Goal: Contribute content

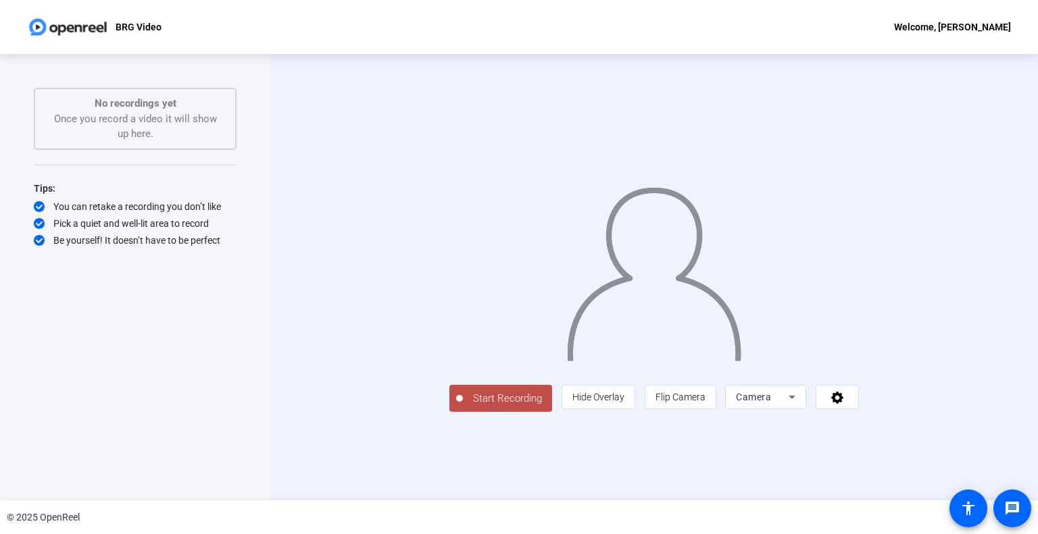
click at [630, 361] on img at bounding box center [653, 269] width 177 height 184
click at [662, 361] on img at bounding box center [653, 269] width 177 height 184
click at [463, 407] on span "Start Recording" at bounding box center [507, 399] width 89 height 16
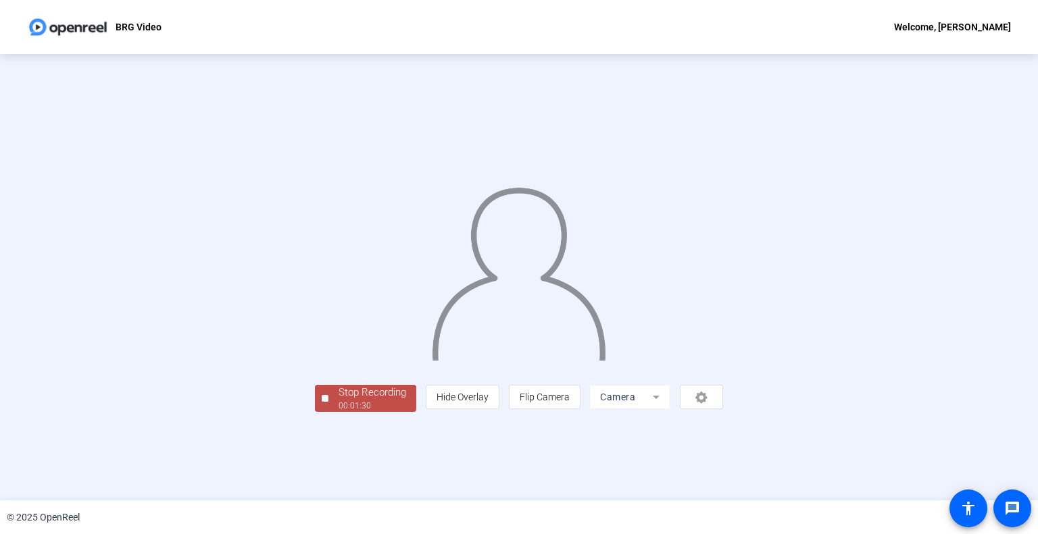
click at [338, 401] on div "Stop Recording" at bounding box center [372, 393] width 68 height 16
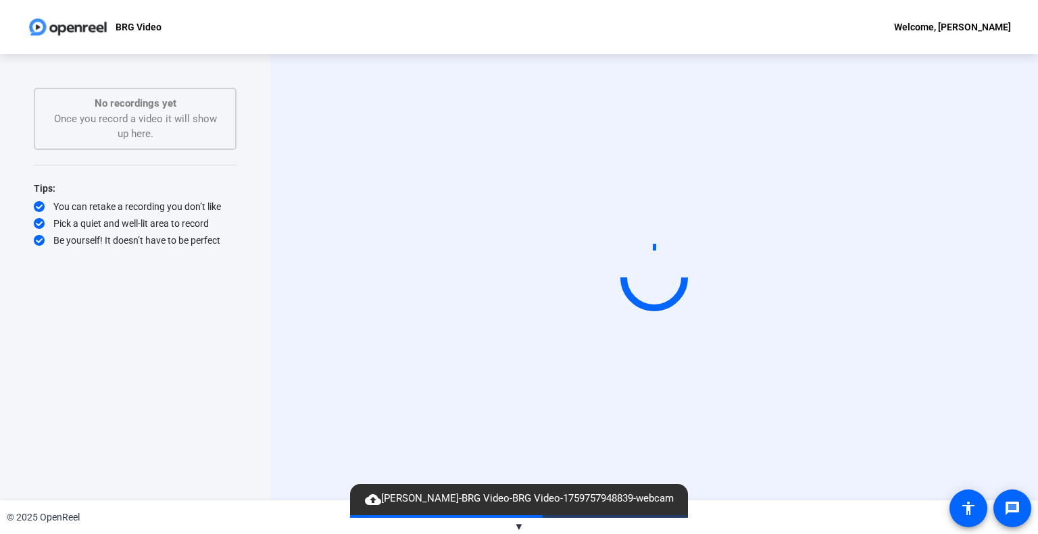
click at [240, 274] on div "Start Recording No recordings yet Once you record a video it will show up here.…" at bounding box center [135, 277] width 270 height 446
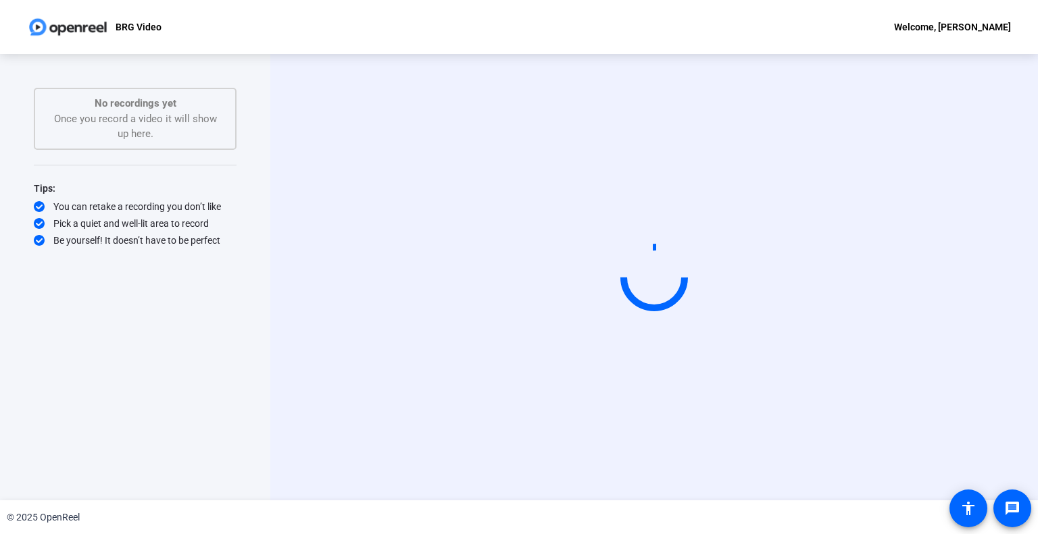
click at [785, 35] on div "BRG Video Welcome, [PERSON_NAME]" at bounding box center [519, 27] width 1038 height 54
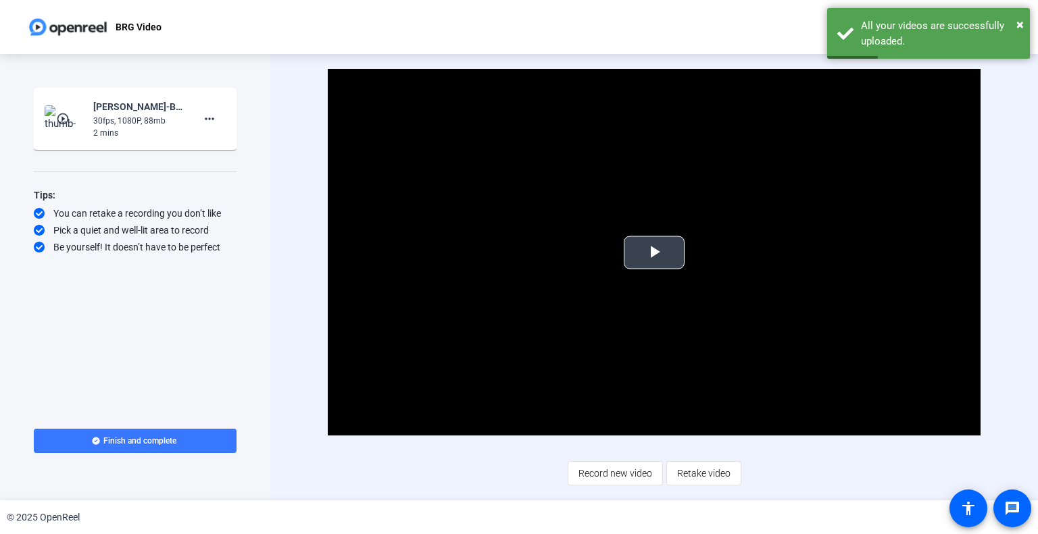
click at [654, 253] on span "Video Player" at bounding box center [654, 253] width 0 height 0
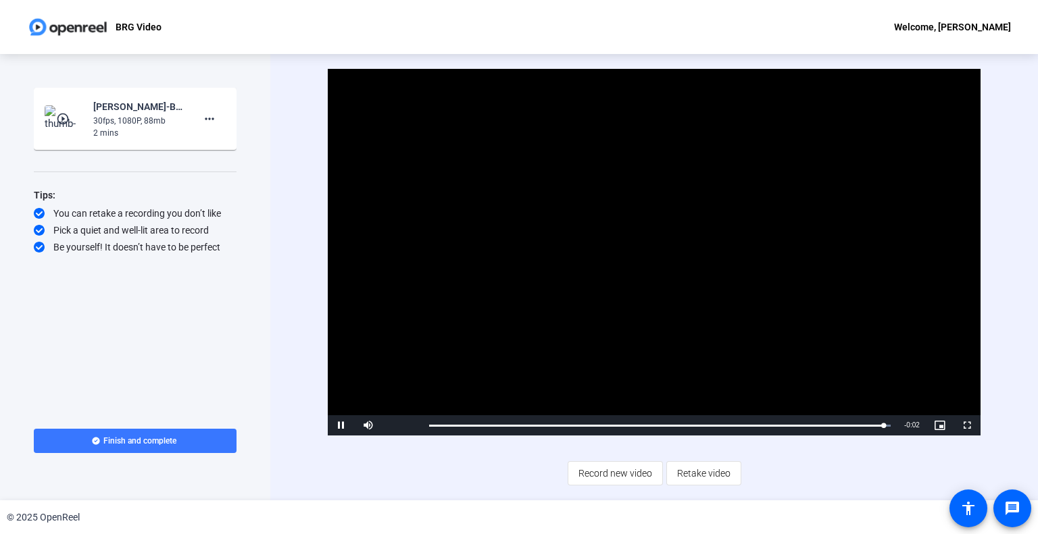
click at [286, 315] on div "Video Player is loading. Play Video Pause Mute Current Time 1:29 / Duration 1:3…" at bounding box center [653, 277] width 767 height 446
click at [689, 476] on span "Retake video" at bounding box center [703, 474] width 53 height 26
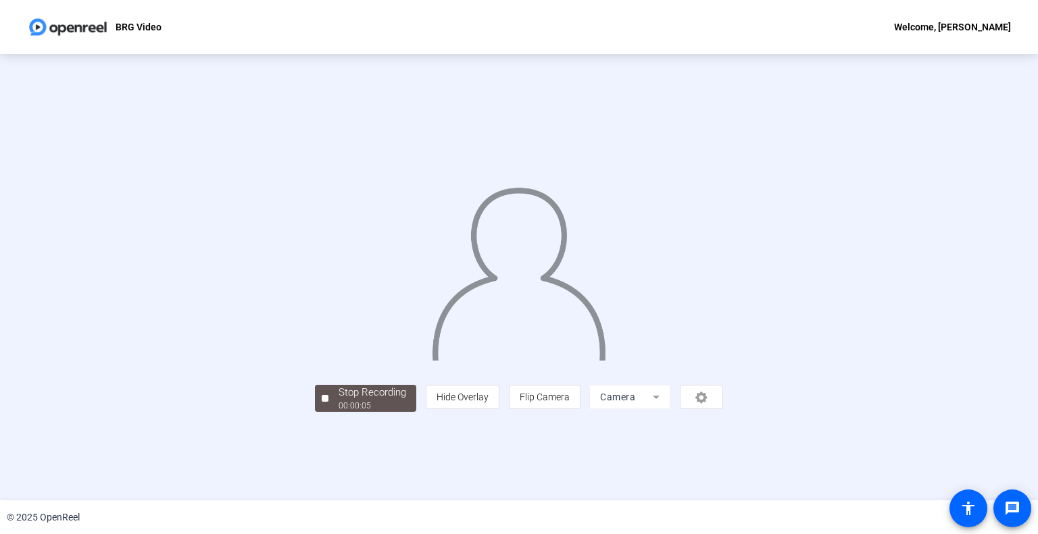
scroll to position [20, 0]
click at [338, 412] on div "00:00:07" at bounding box center [372, 406] width 68 height 12
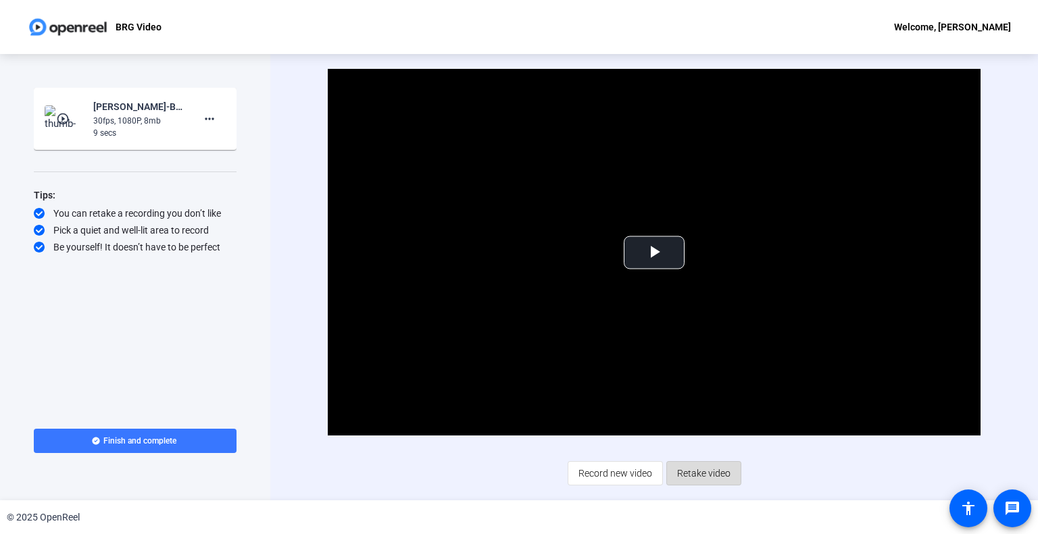
click at [697, 467] on span "Retake video" at bounding box center [703, 474] width 53 height 26
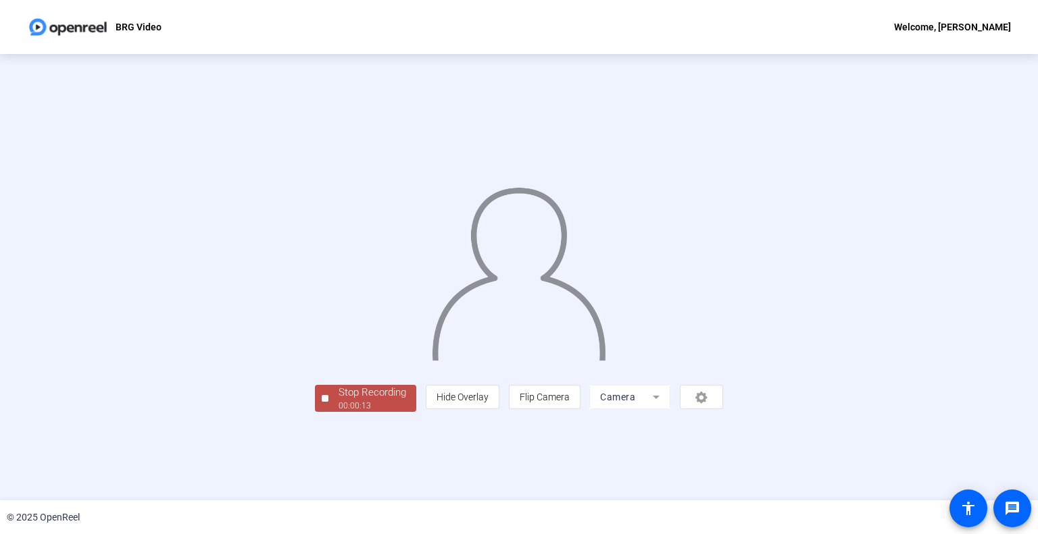
click at [328, 413] on span "Stop Recording 00:00:13" at bounding box center [372, 399] width 88 height 28
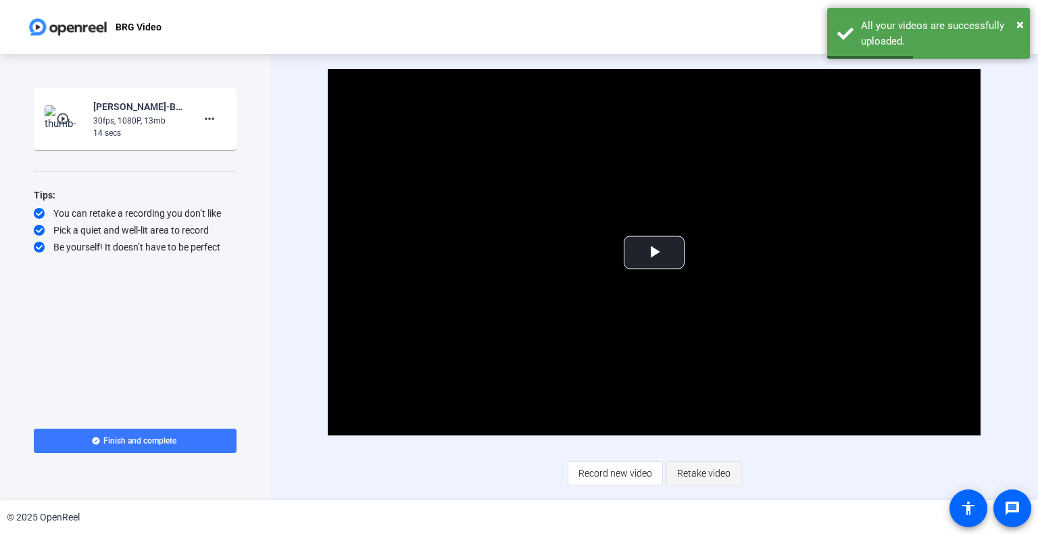
click at [698, 469] on span "Retake video" at bounding box center [703, 474] width 53 height 26
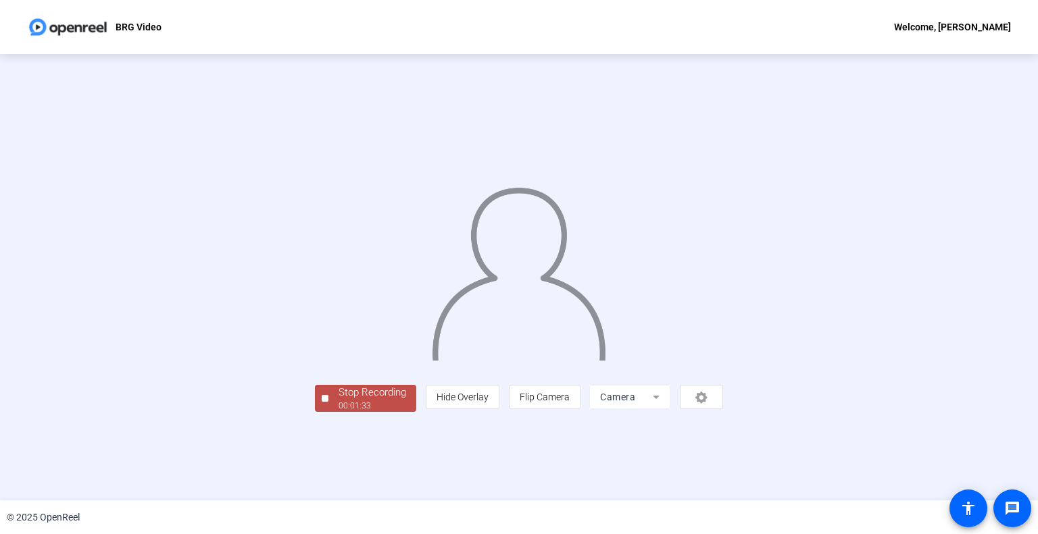
click at [338, 401] on div "Stop Recording" at bounding box center [372, 393] width 68 height 16
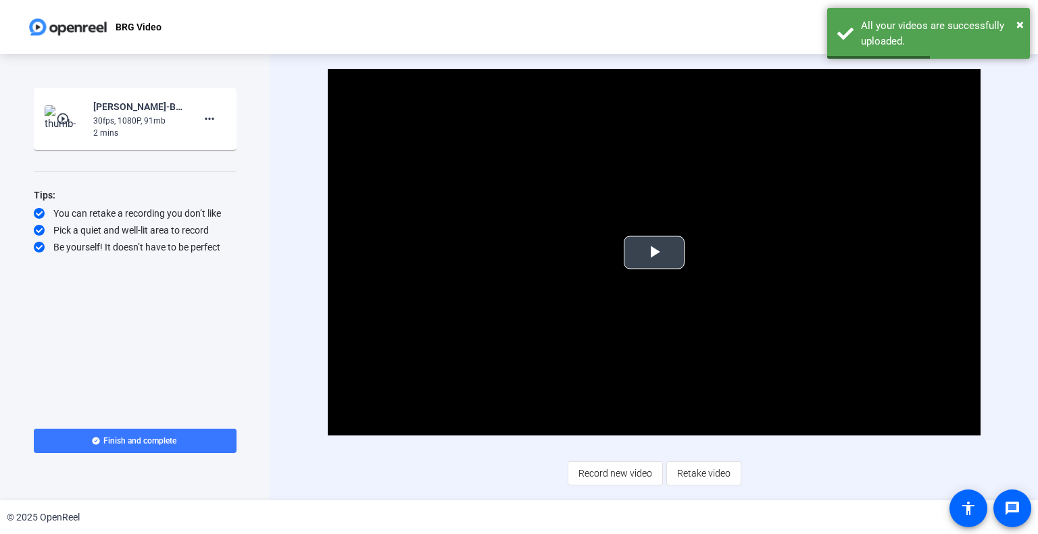
click at [654, 253] on span "Video Player" at bounding box center [654, 253] width 0 height 0
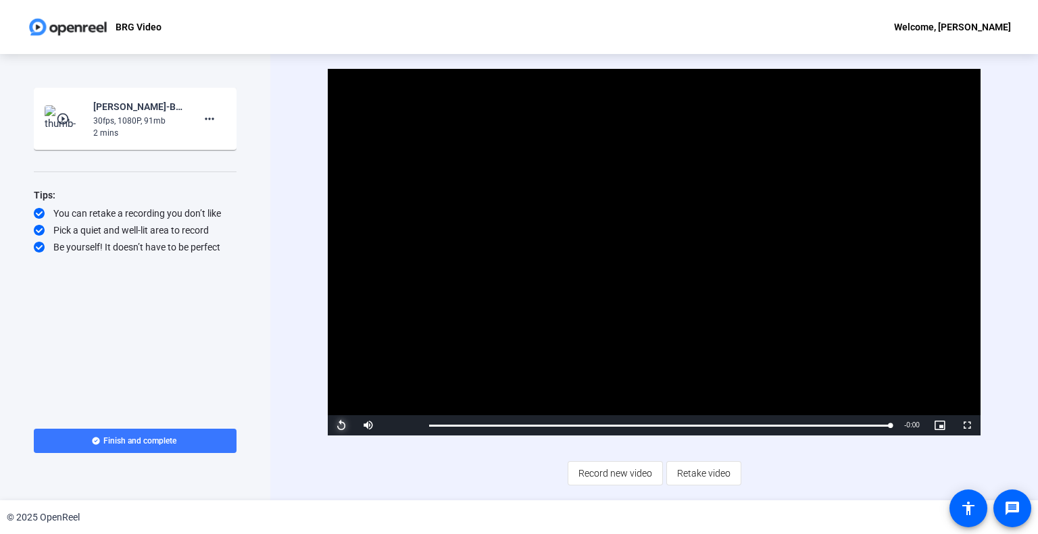
click at [342, 426] on span "Video Player" at bounding box center [341, 426] width 27 height 0
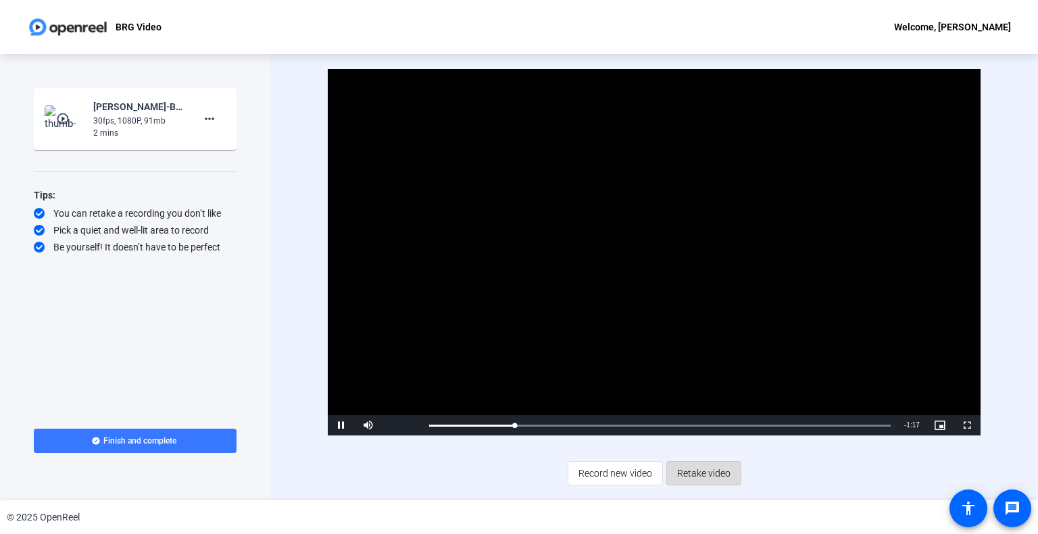
click at [699, 474] on span "Retake video" at bounding box center [703, 474] width 53 height 26
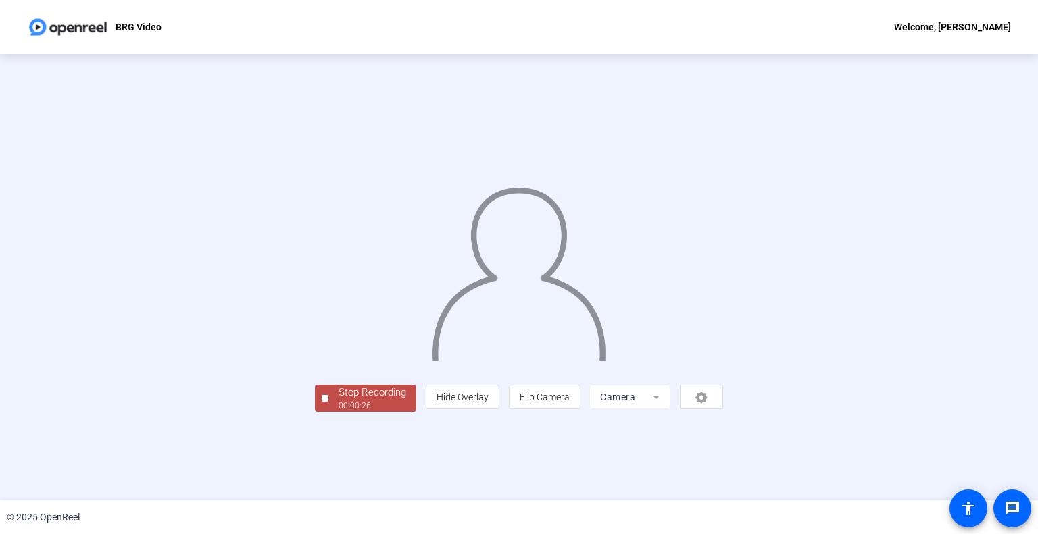
click at [338, 401] on div "Stop Recording" at bounding box center [372, 393] width 68 height 16
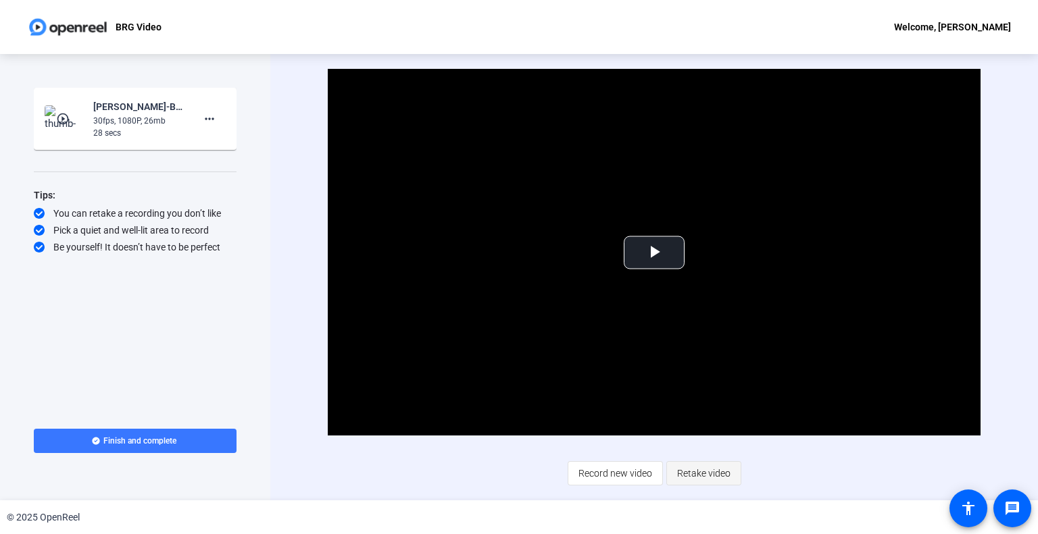
click at [709, 471] on span "Retake video" at bounding box center [703, 474] width 53 height 26
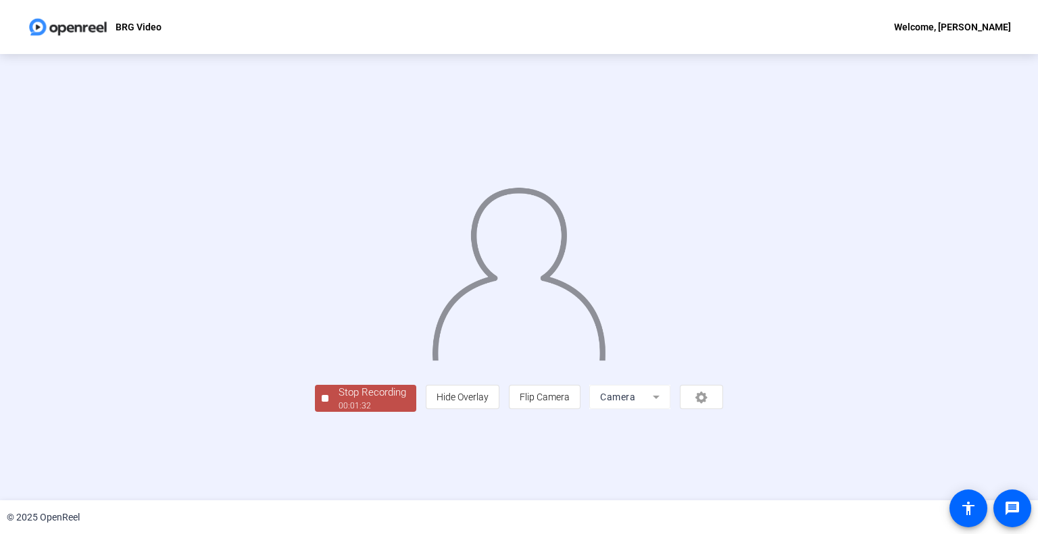
click at [338, 401] on div "Stop Recording" at bounding box center [372, 393] width 68 height 16
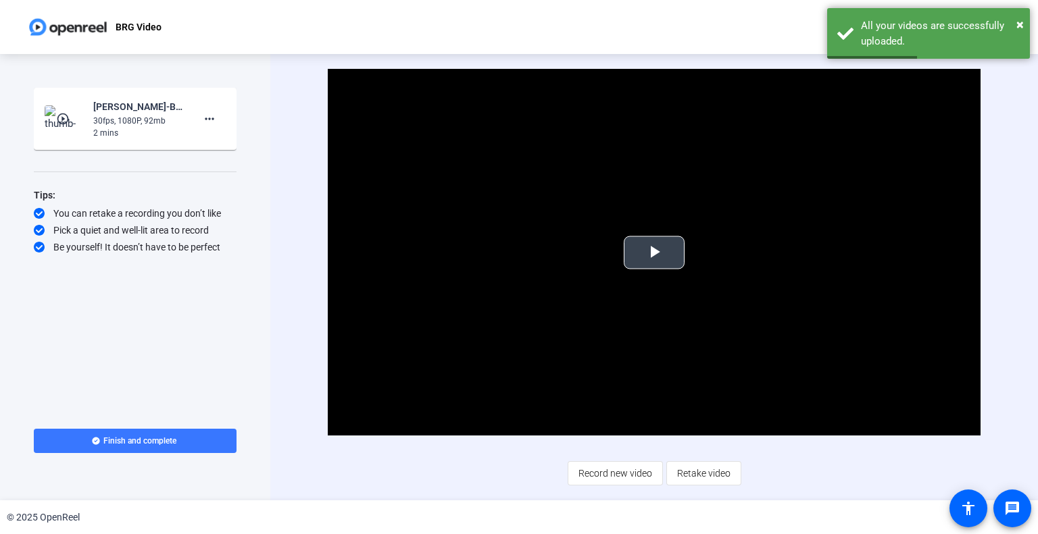
click at [654, 253] on span "Video Player" at bounding box center [654, 253] width 0 height 0
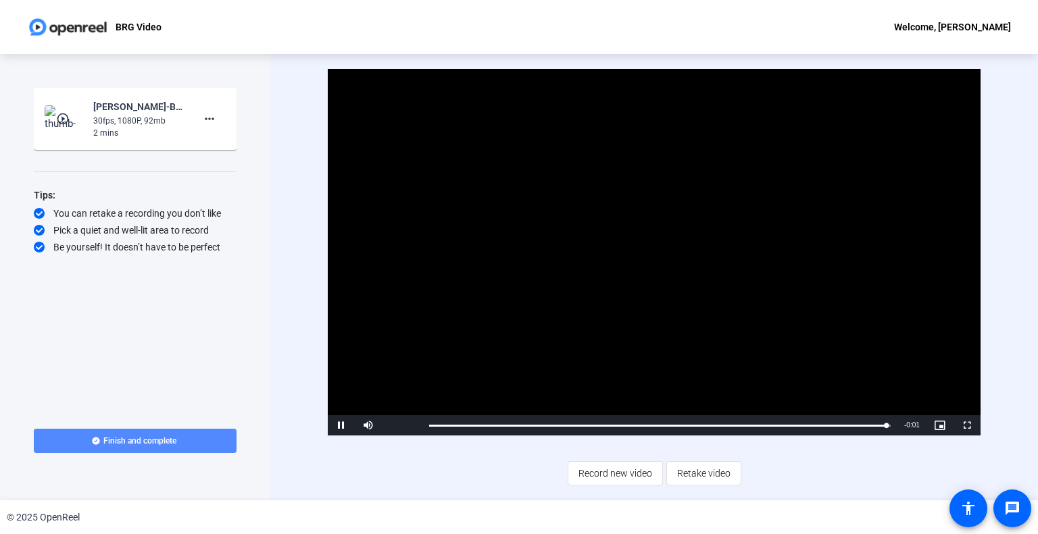
click at [164, 434] on span at bounding box center [135, 441] width 203 height 32
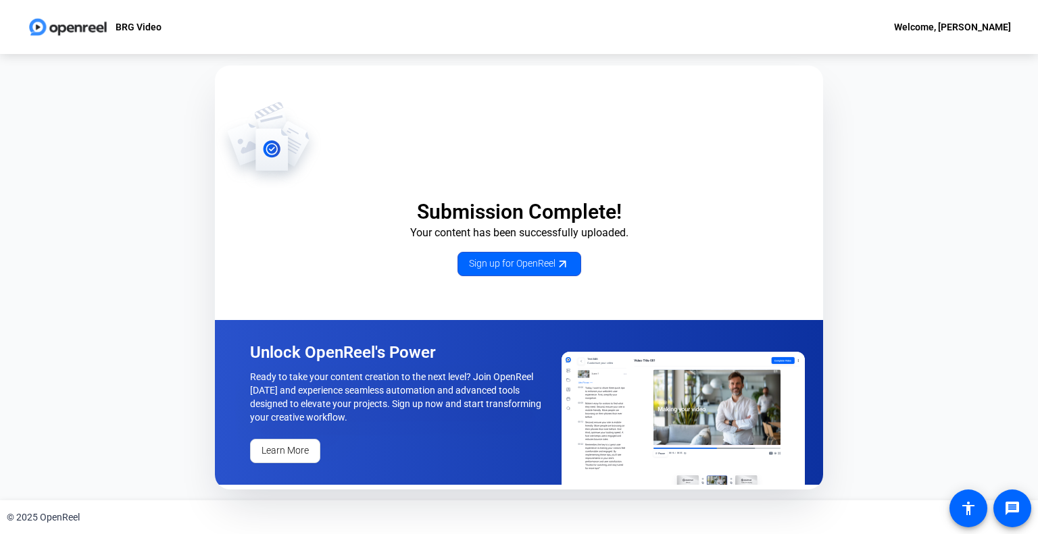
click at [59, 251] on div "Submission Complete! Your content has been successfully uploaded. Sign up for O…" at bounding box center [519, 277] width 1038 height 446
